Goal: Find specific page/section: Find specific page/section

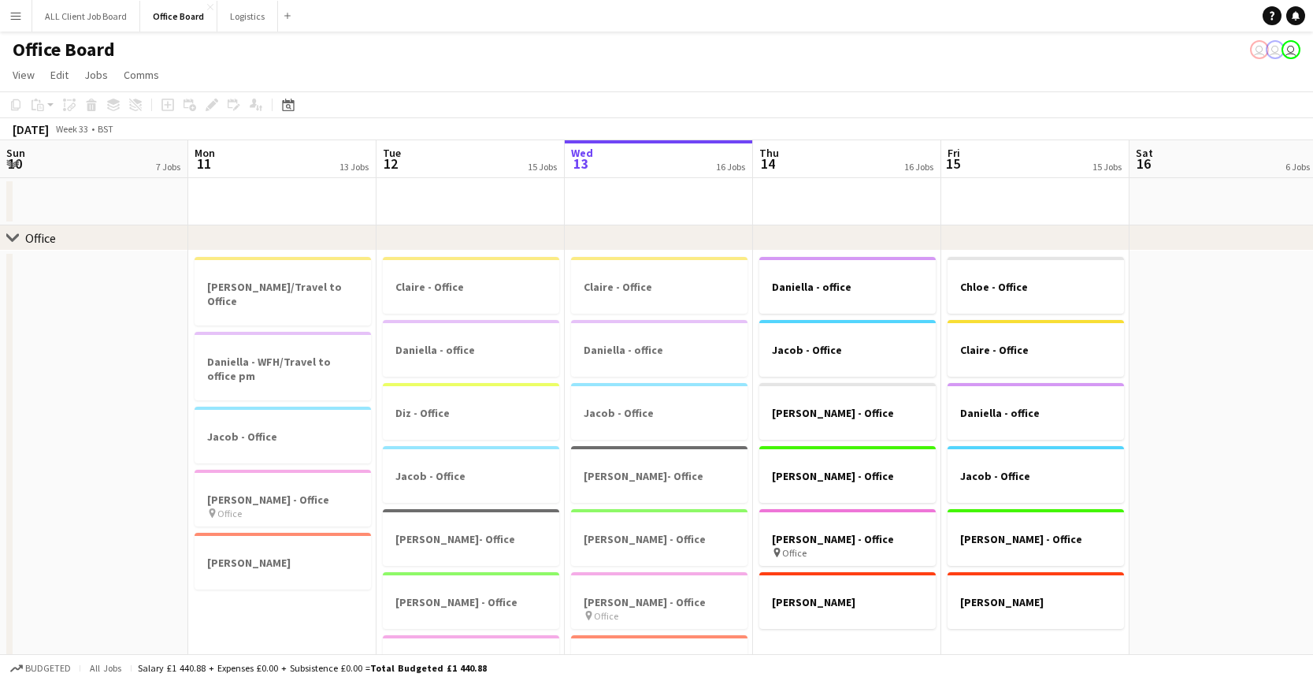
scroll to position [0, 420]
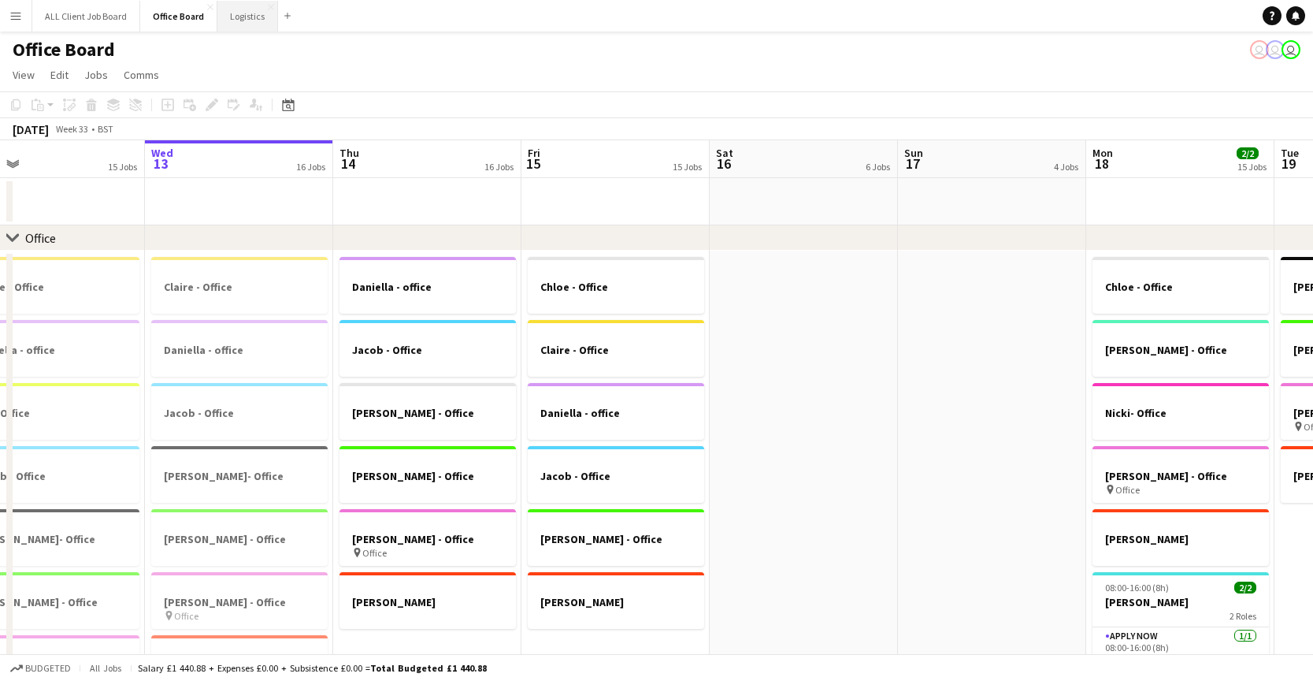
click at [232, 25] on button "Logistics Close" at bounding box center [247, 16] width 61 height 31
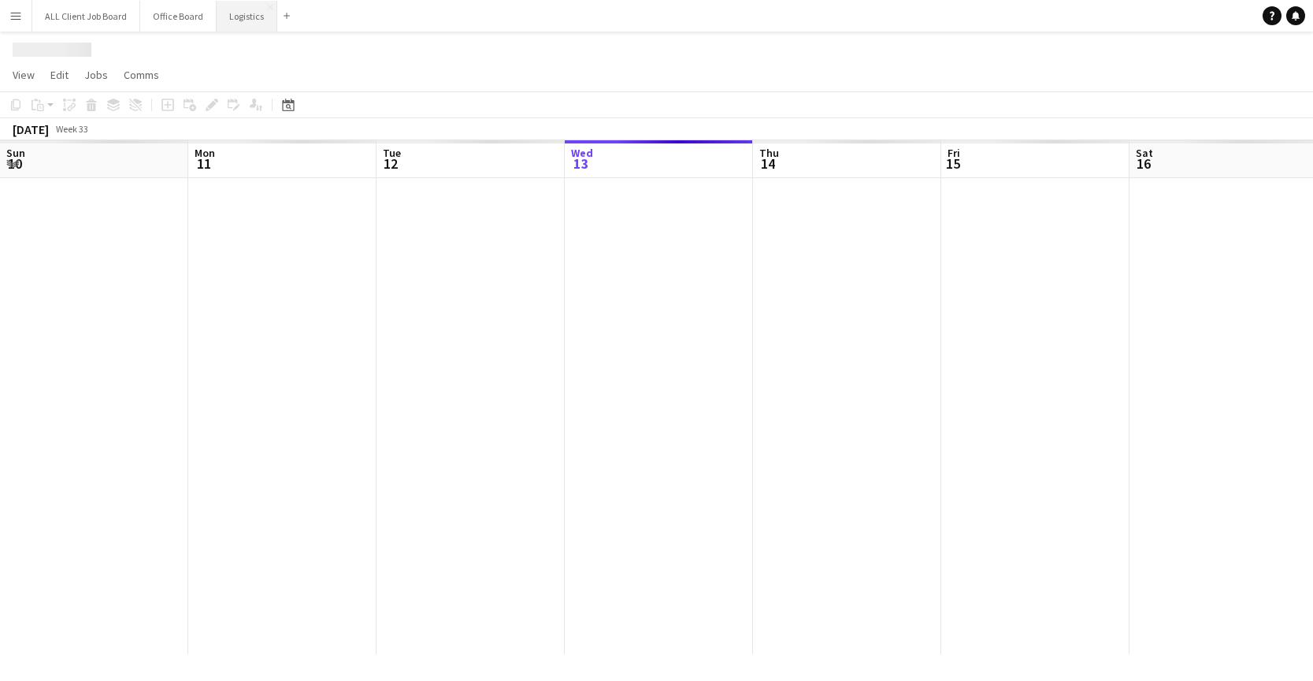
scroll to position [0, 377]
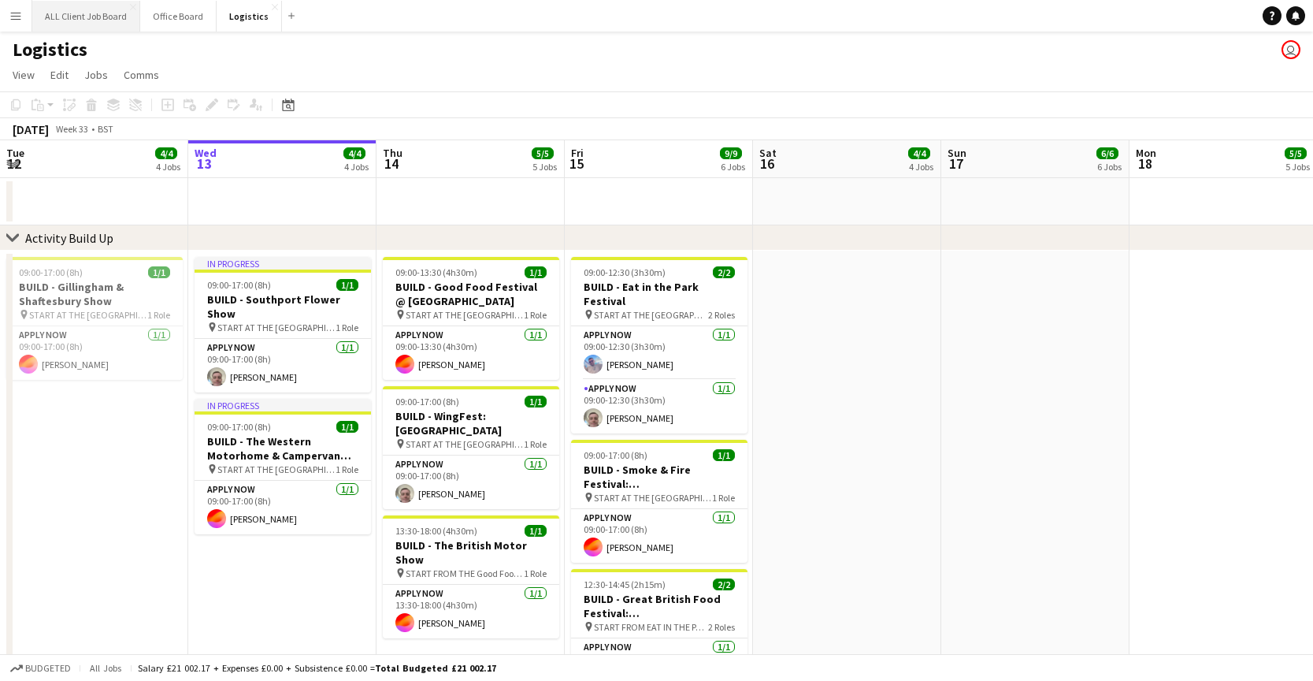
click at [111, 18] on button "ALL Client Job Board Close" at bounding box center [86, 16] width 108 height 31
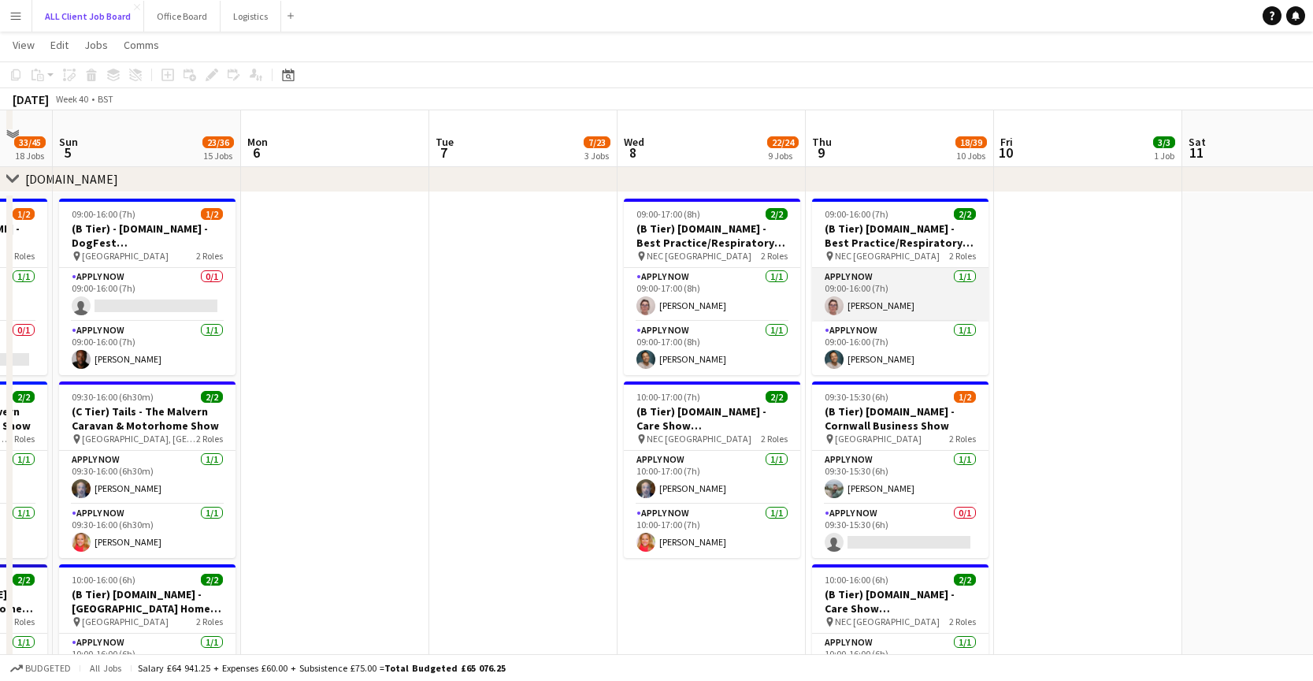
scroll to position [5880, 0]
